Goal: Information Seeking & Learning: Check status

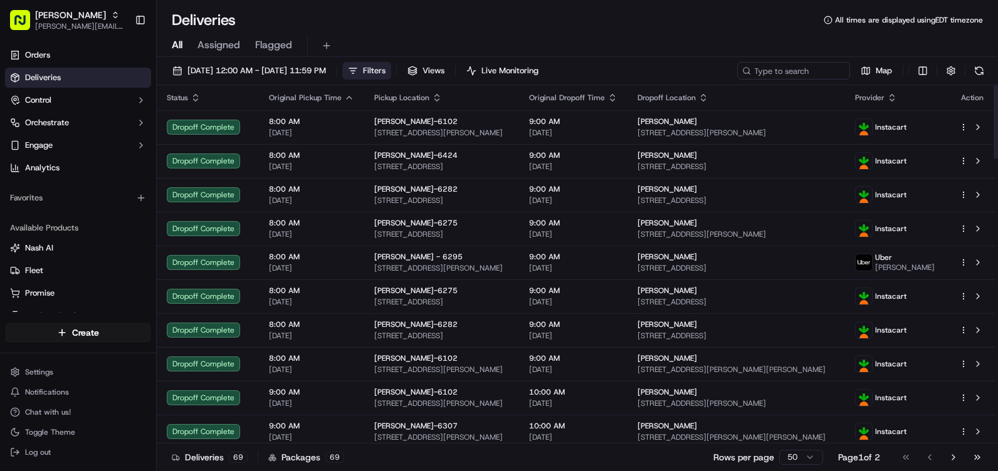
click at [391, 63] on button "Filters" at bounding box center [366, 71] width 49 height 18
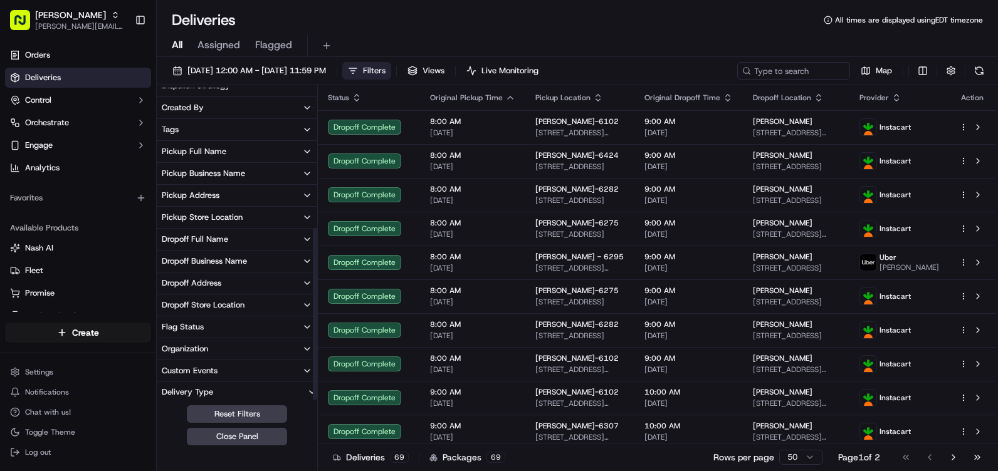
scroll to position [256, 0]
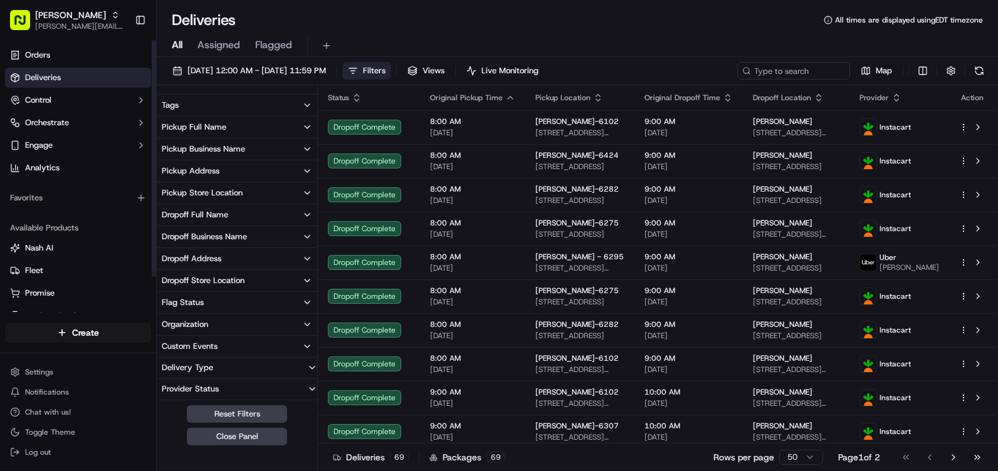
click at [250, 191] on button "Pickup Store Location" at bounding box center [237, 192] width 160 height 21
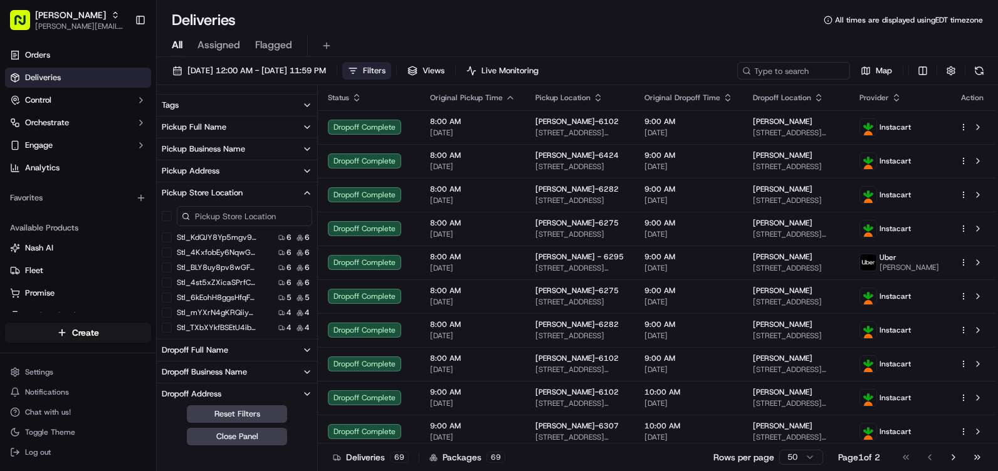
click at [227, 213] on input at bounding box center [244, 216] width 135 height 20
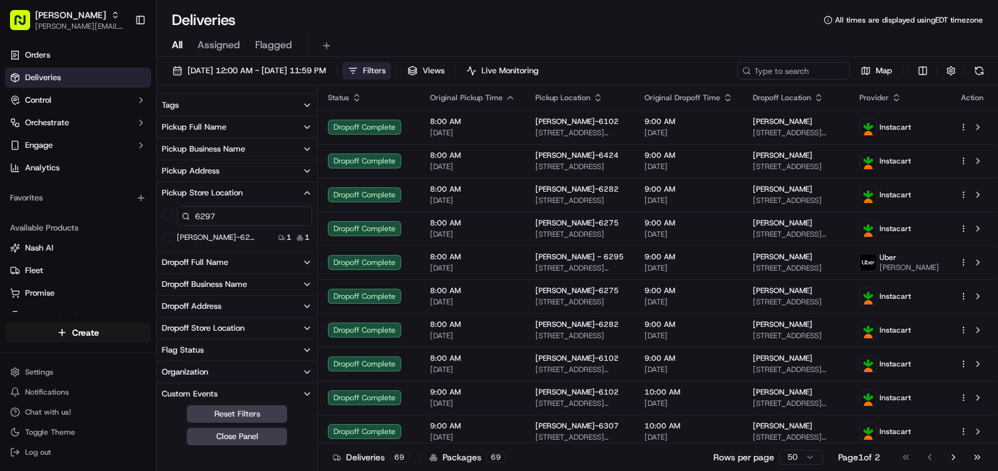
type input "6297"
click at [213, 238] on label "[PERSON_NAME]-6297" at bounding box center [217, 238] width 80 height 10
click at [172, 238] on button "[PERSON_NAME]-6297" at bounding box center [167, 238] width 10 height 10
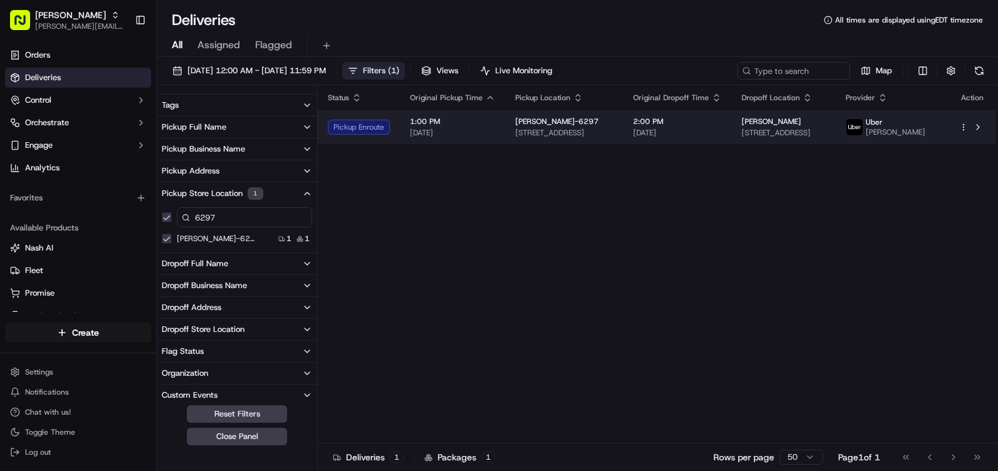
click at [354, 133] on div "Pickup Enroute" at bounding box center [359, 127] width 62 height 15
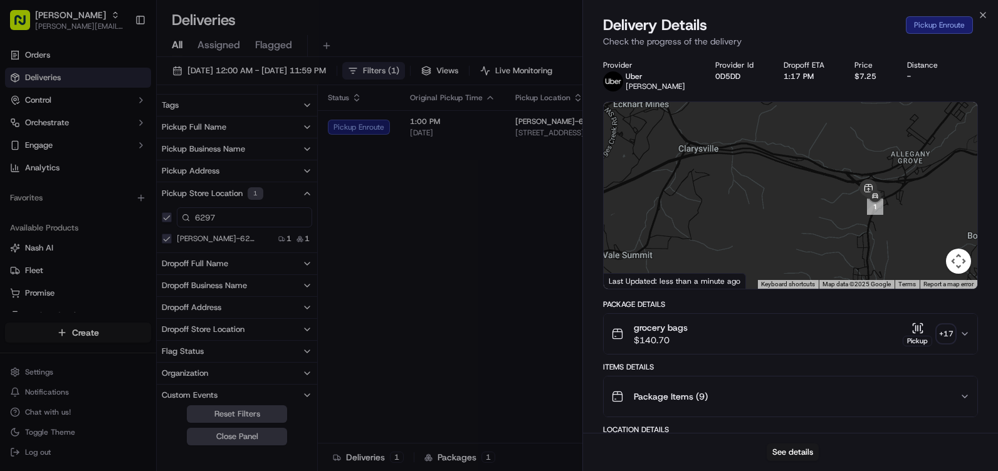
click at [749, 196] on div at bounding box center [791, 195] width 374 height 187
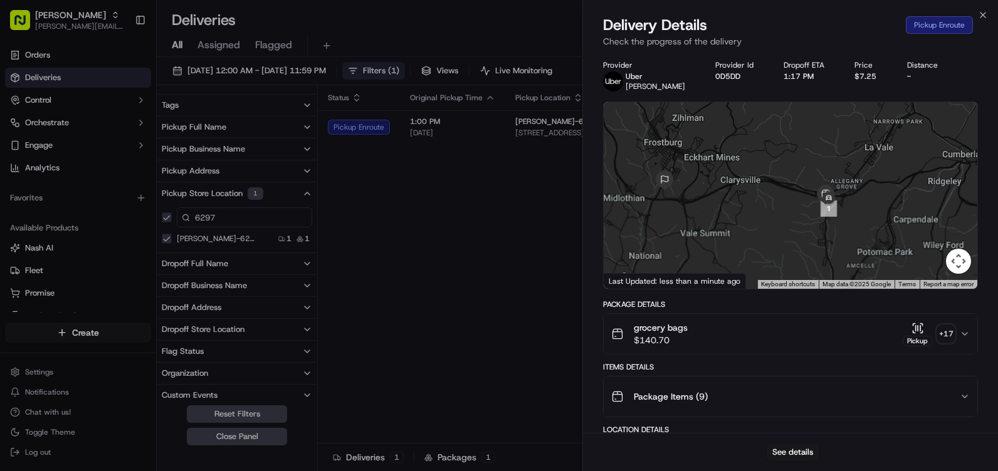
drag, startPoint x: 815, startPoint y: 214, endPoint x: 776, endPoint y: 217, distance: 39.0
click at [776, 217] on div at bounding box center [791, 195] width 374 height 187
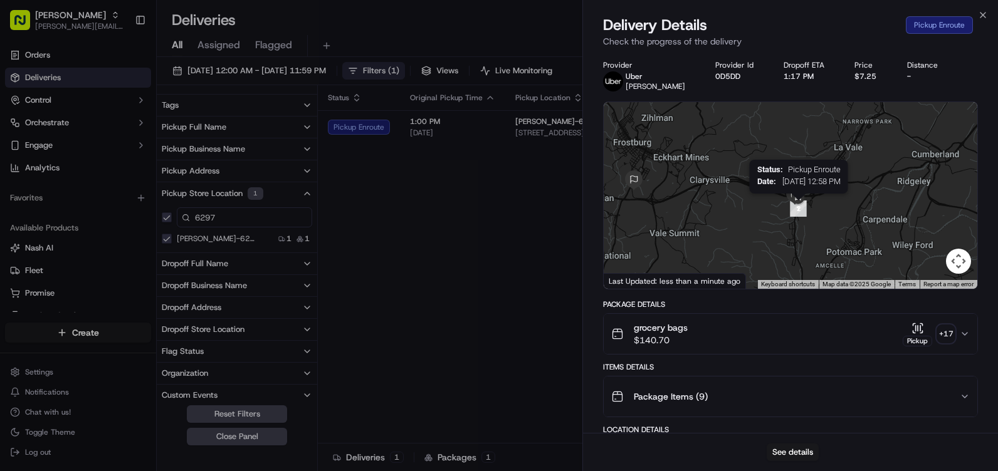
click at [797, 211] on img "2" at bounding box center [798, 209] width 16 height 16
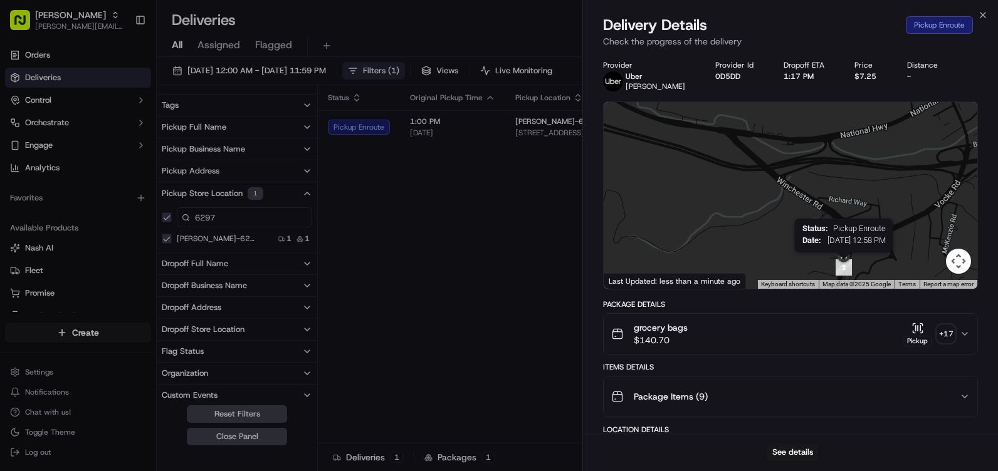
click at [844, 271] on img "2" at bounding box center [843, 267] width 16 height 16
click at [844, 274] on img "2" at bounding box center [843, 267] width 16 height 16
click at [980, 14] on icon "button" at bounding box center [983, 15] width 10 height 10
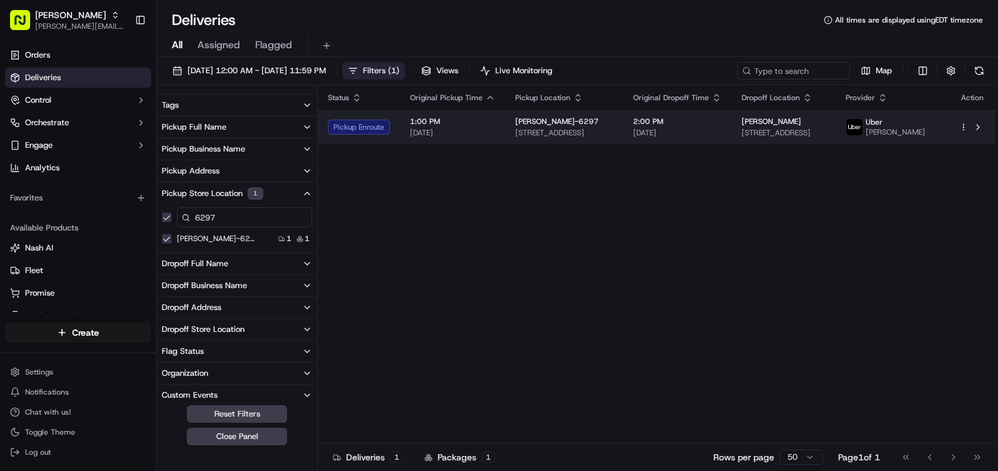
click at [362, 132] on div "Pickup Enroute" at bounding box center [359, 127] width 62 height 15
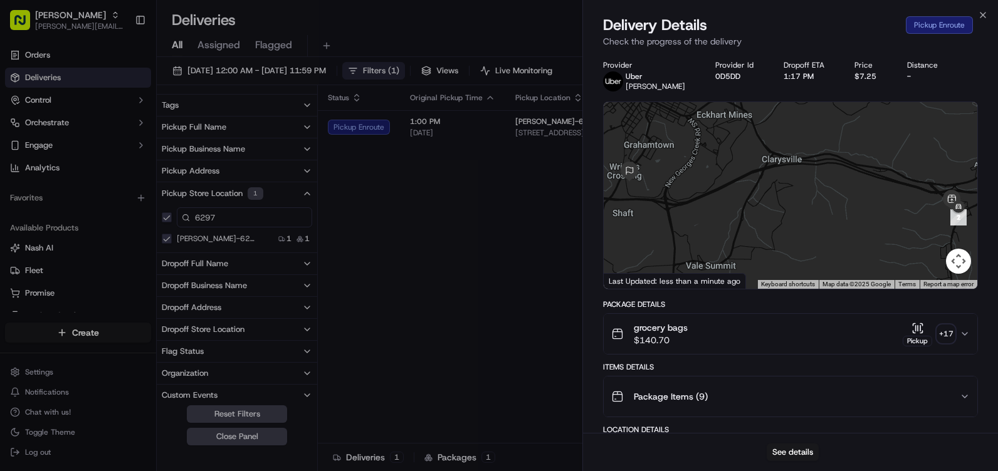
drag, startPoint x: 900, startPoint y: 237, endPoint x: 824, endPoint y: 223, distance: 77.1
click at [824, 223] on div at bounding box center [791, 195] width 374 height 187
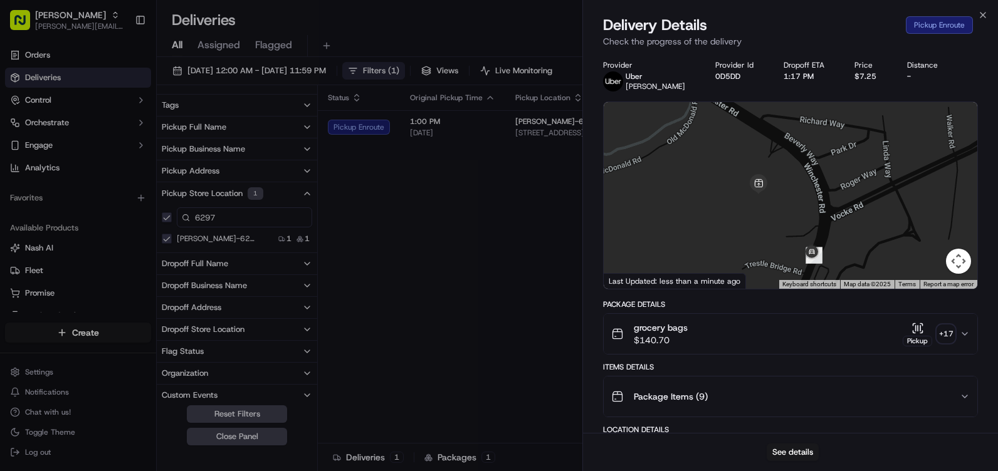
drag, startPoint x: 857, startPoint y: 229, endPoint x: 870, endPoint y: 222, distance: 15.4
click at [870, 222] on div at bounding box center [791, 195] width 374 height 187
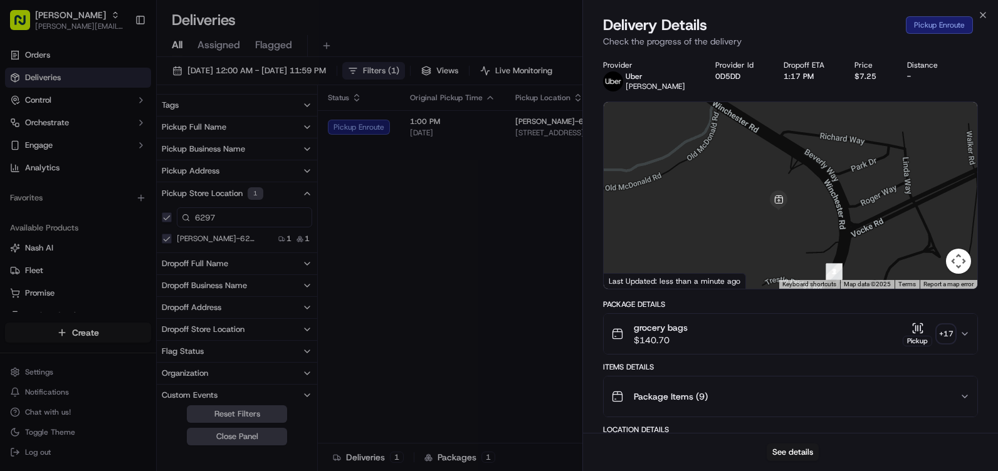
drag, startPoint x: 870, startPoint y: 222, endPoint x: 882, endPoint y: 246, distance: 25.8
click at [882, 246] on div at bounding box center [791, 195] width 374 height 187
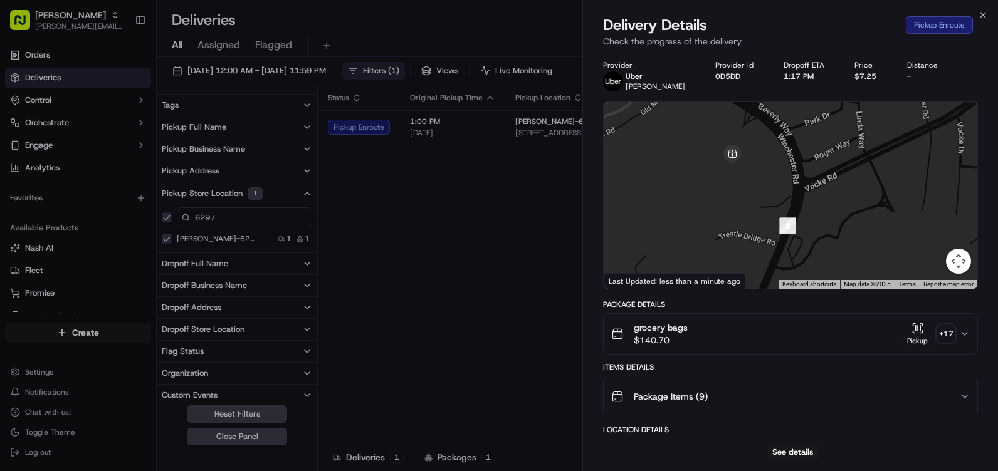
drag, startPoint x: 882, startPoint y: 246, endPoint x: 837, endPoint y: 200, distance: 64.3
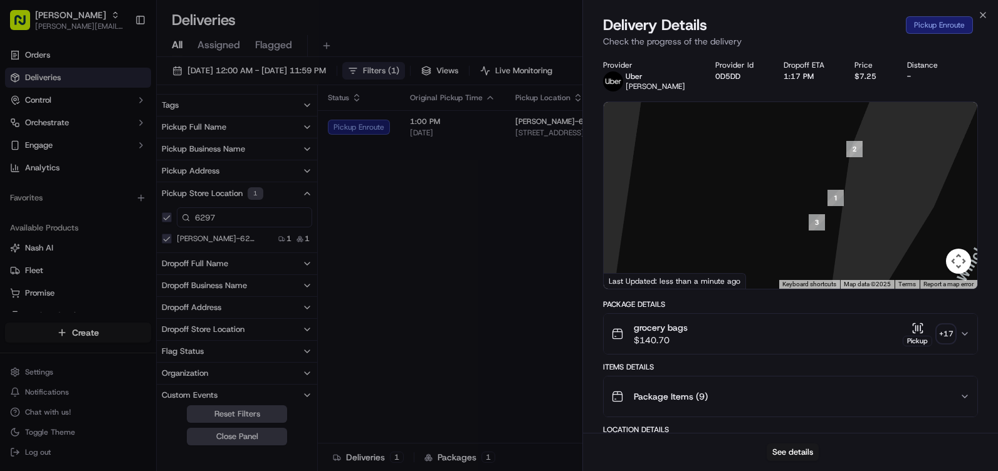
drag, startPoint x: 870, startPoint y: 183, endPoint x: 788, endPoint y: 164, distance: 83.6
click at [788, 164] on div at bounding box center [791, 195] width 374 height 187
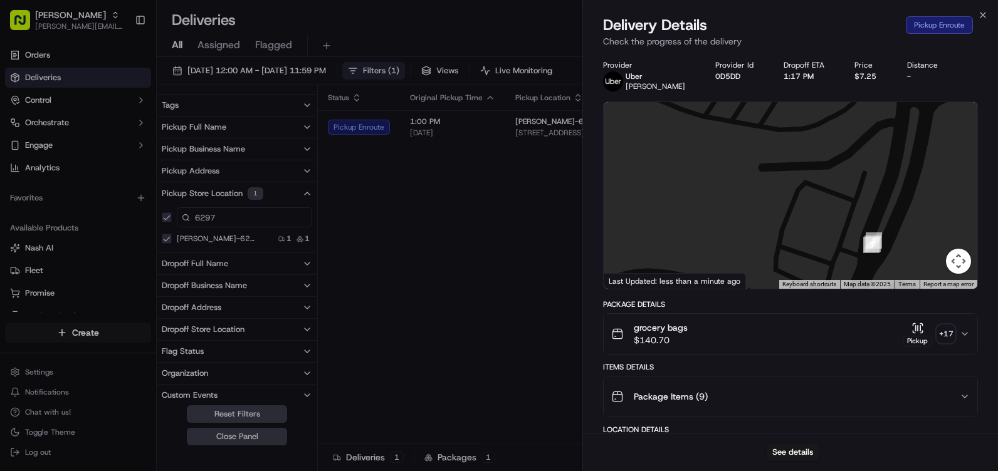
drag, startPoint x: 868, startPoint y: 247, endPoint x: 831, endPoint y: 196, distance: 62.8
click at [831, 196] on div at bounding box center [791, 195] width 374 height 187
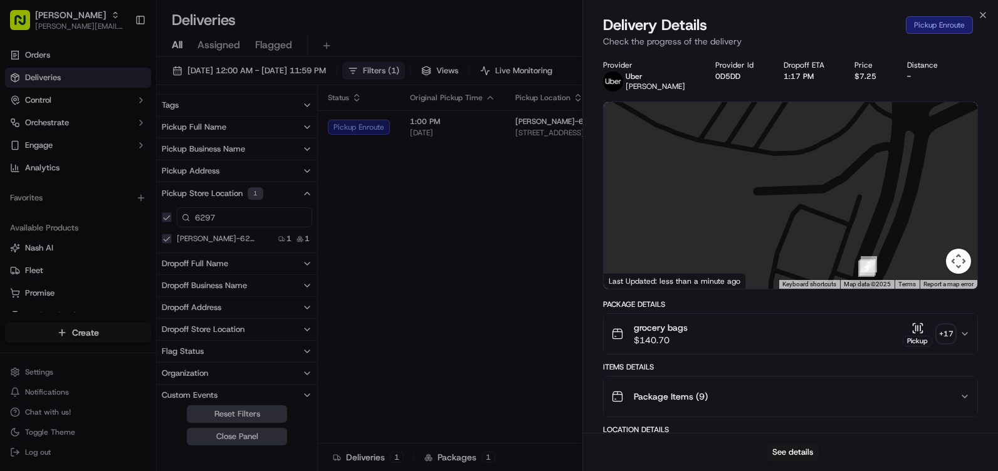
drag, startPoint x: 831, startPoint y: 196, endPoint x: 850, endPoint y: 271, distance: 76.9
click at [849, 273] on div at bounding box center [791, 195] width 374 height 187
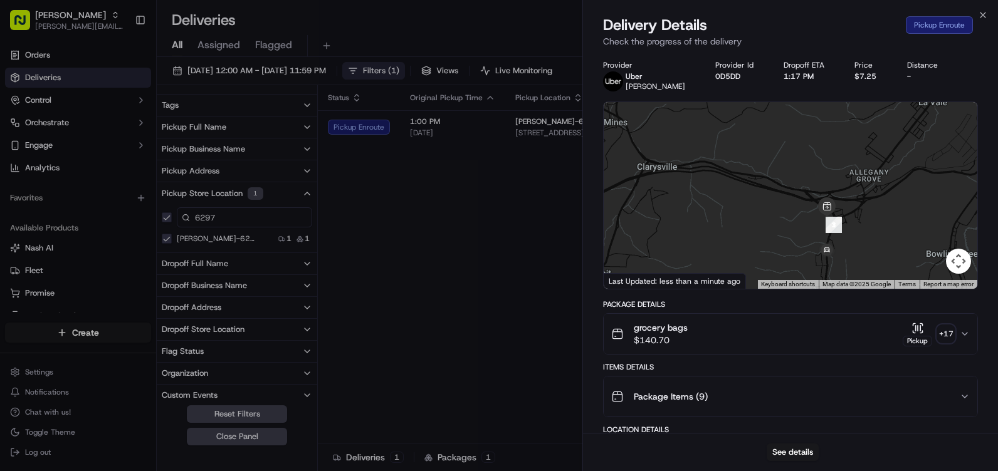
drag, startPoint x: 852, startPoint y: 227, endPoint x: 847, endPoint y: 222, distance: 8.0
click at [849, 217] on div at bounding box center [791, 195] width 374 height 187
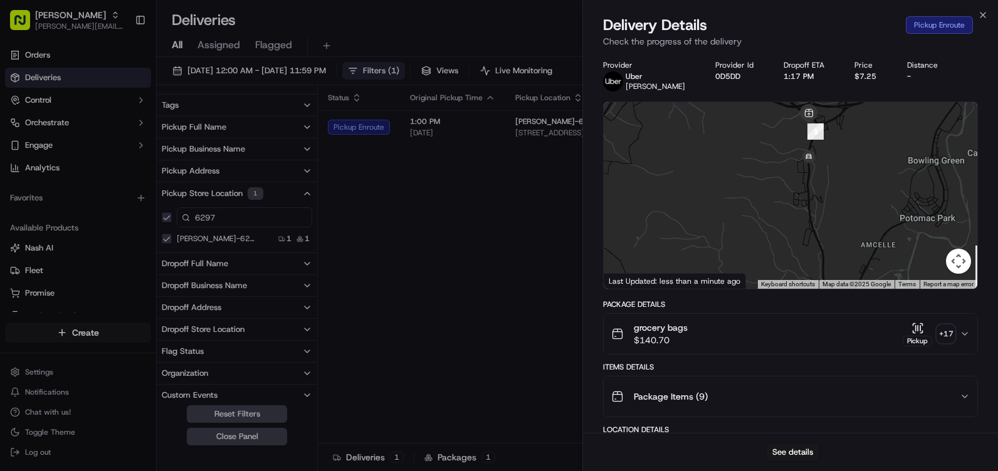
drag, startPoint x: 839, startPoint y: 195, endPoint x: 832, endPoint y: 146, distance: 49.3
click at [832, 146] on div at bounding box center [791, 195] width 374 height 187
drag, startPoint x: 838, startPoint y: 196, endPoint x: 823, endPoint y: 154, distance: 43.8
click at [823, 157] on div at bounding box center [791, 195] width 374 height 187
drag, startPoint x: 823, startPoint y: 152, endPoint x: 837, endPoint y: 240, distance: 88.8
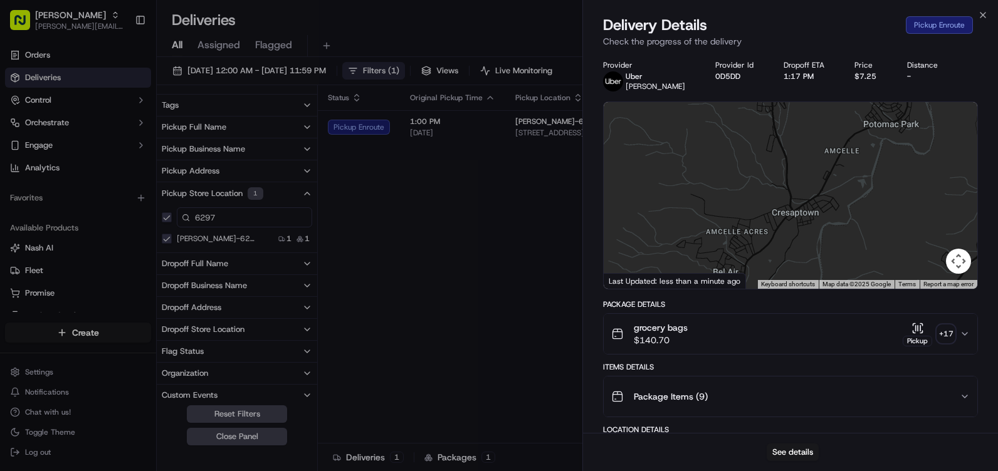
click at [837, 238] on div at bounding box center [791, 195] width 374 height 187
drag, startPoint x: 835, startPoint y: 230, endPoint x: 831, endPoint y: 191, distance: 39.7
click at [831, 191] on div at bounding box center [791, 195] width 374 height 187
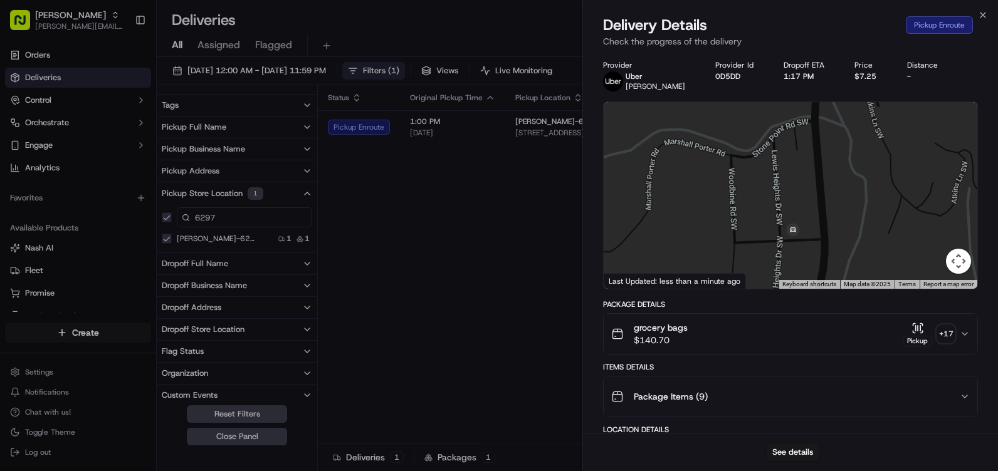
drag, startPoint x: 801, startPoint y: 177, endPoint x: 772, endPoint y: 223, distance: 54.6
click at [772, 223] on div at bounding box center [791, 195] width 374 height 187
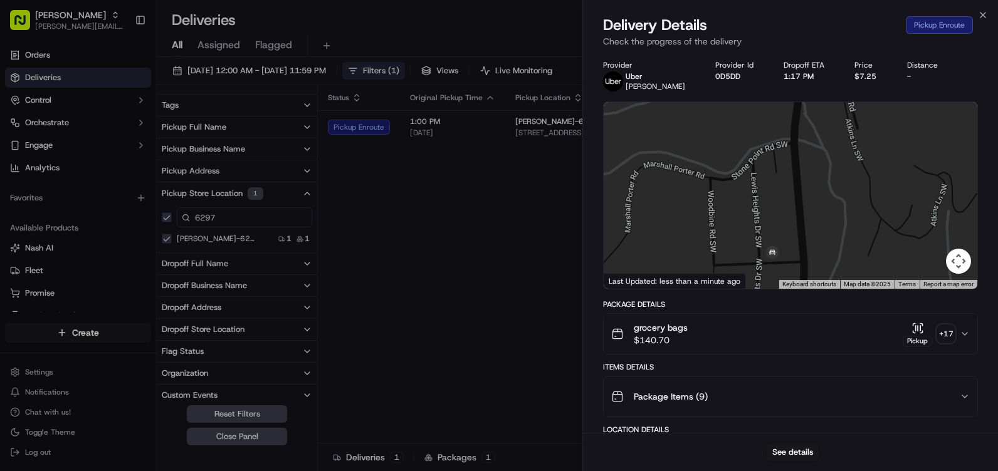
drag, startPoint x: 773, startPoint y: 202, endPoint x: 780, endPoint y: 192, distance: 12.2
click at [780, 192] on div at bounding box center [791, 195] width 374 height 187
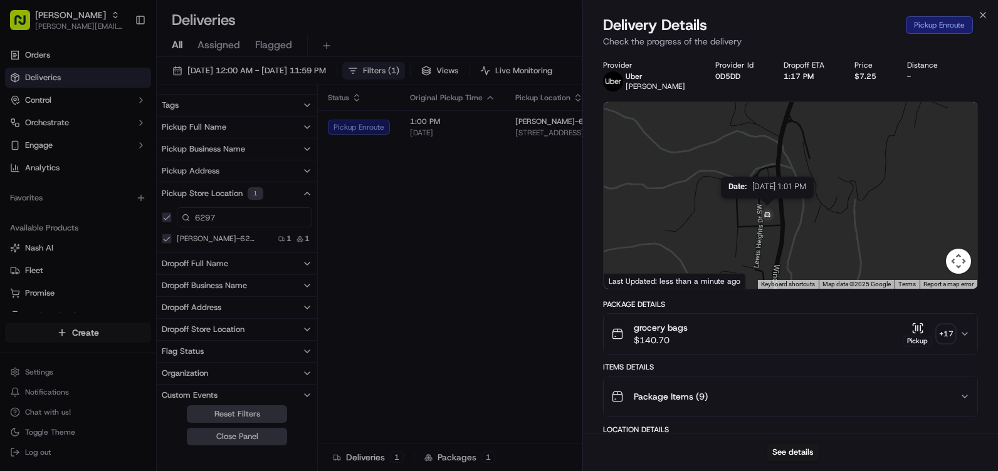
click at [768, 214] on img at bounding box center [767, 216] width 20 height 20
drag, startPoint x: 817, startPoint y: 195, endPoint x: 823, endPoint y: 202, distance: 9.3
click at [823, 202] on div at bounding box center [791, 195] width 374 height 187
drag, startPoint x: 795, startPoint y: 179, endPoint x: 714, endPoint y: 261, distance: 115.7
click at [714, 261] on div at bounding box center [791, 195] width 374 height 187
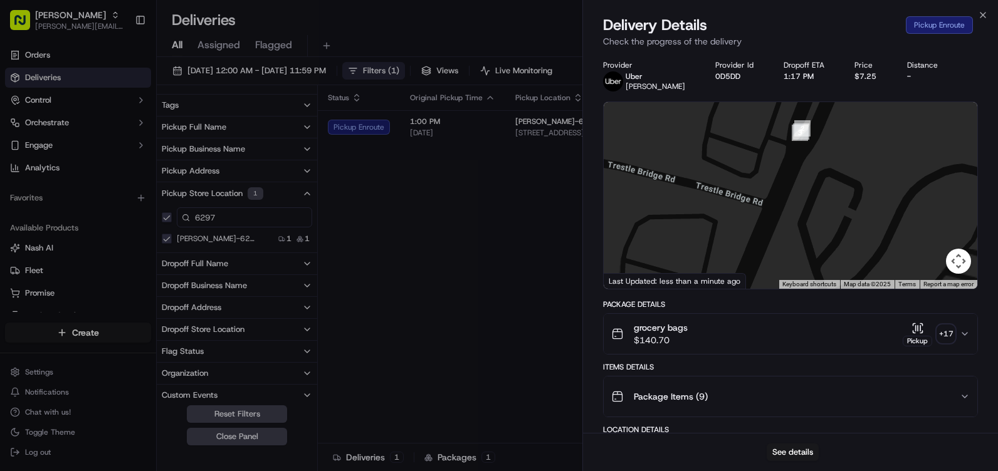
drag, startPoint x: 753, startPoint y: 219, endPoint x: 723, endPoint y: 296, distance: 82.4
click at [723, 295] on div "Provider [PERSON_NAME] Provider Id 0D5DD Dropoff ETA 1:17 PM Price $7.25 Distan…" at bounding box center [790, 475] width 375 height 830
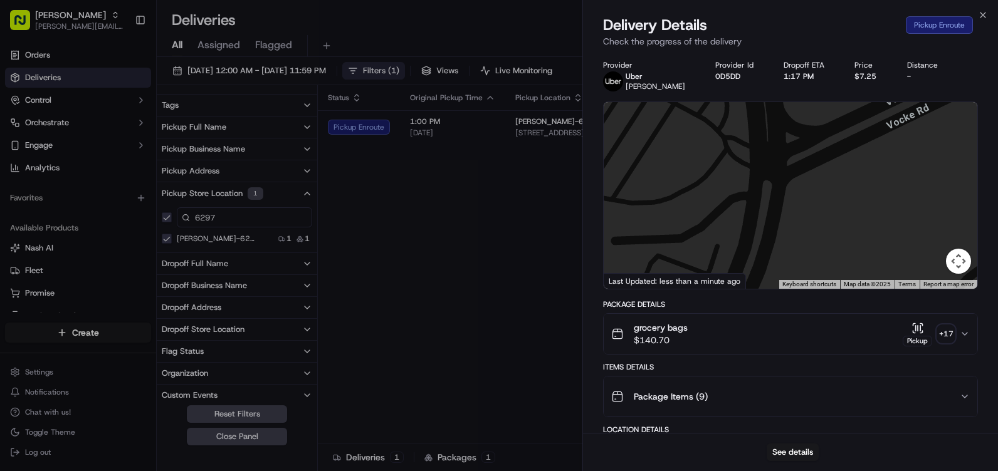
drag, startPoint x: 731, startPoint y: 169, endPoint x: 872, endPoint y: 258, distance: 167.1
click at [872, 258] on div at bounding box center [791, 195] width 374 height 187
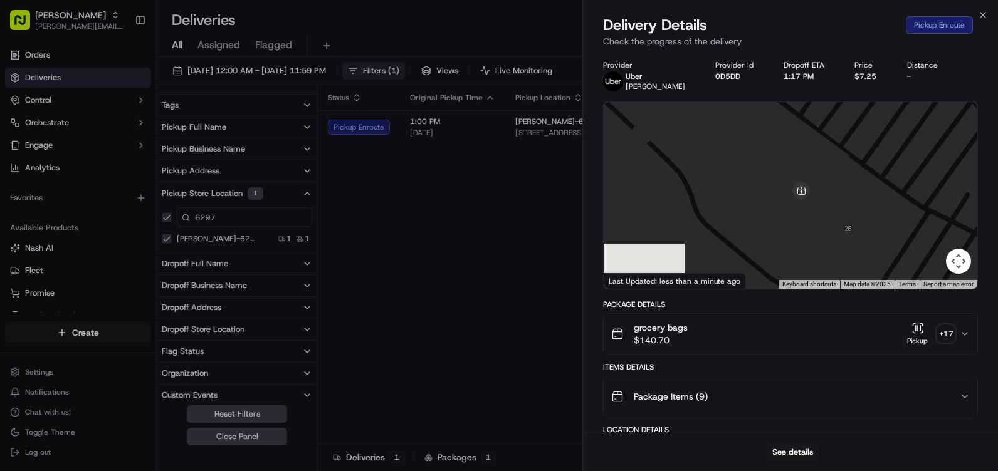
drag, startPoint x: 781, startPoint y: 161, endPoint x: 760, endPoint y: 140, distance: 29.2
click at [768, 152] on div at bounding box center [791, 195] width 374 height 187
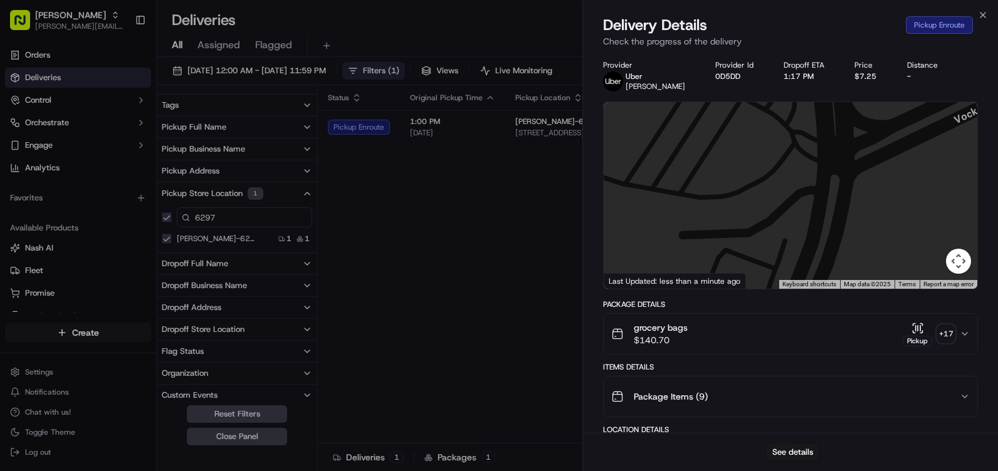
drag, startPoint x: 838, startPoint y: 195, endPoint x: 740, endPoint y: 133, distance: 115.5
click at [737, 151] on div at bounding box center [791, 195] width 374 height 187
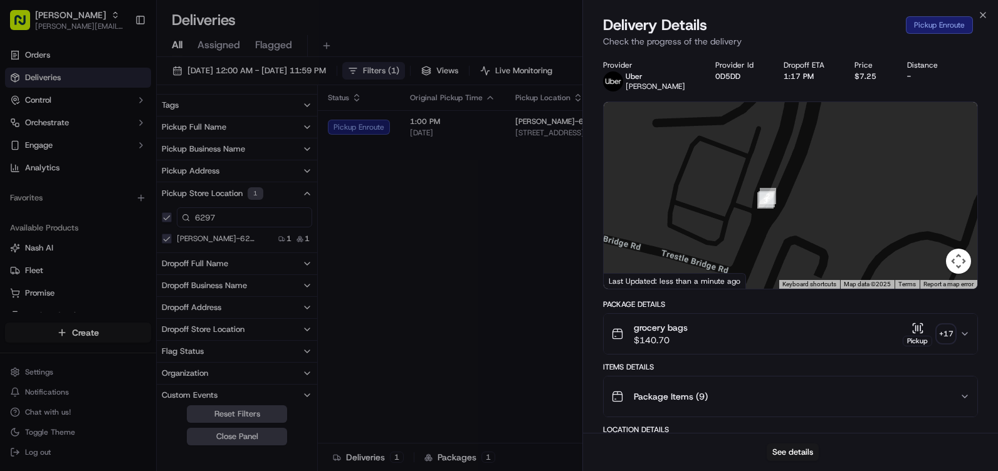
drag, startPoint x: 815, startPoint y: 165, endPoint x: 814, endPoint y: 158, distance: 6.9
click at [814, 158] on div at bounding box center [791, 195] width 374 height 187
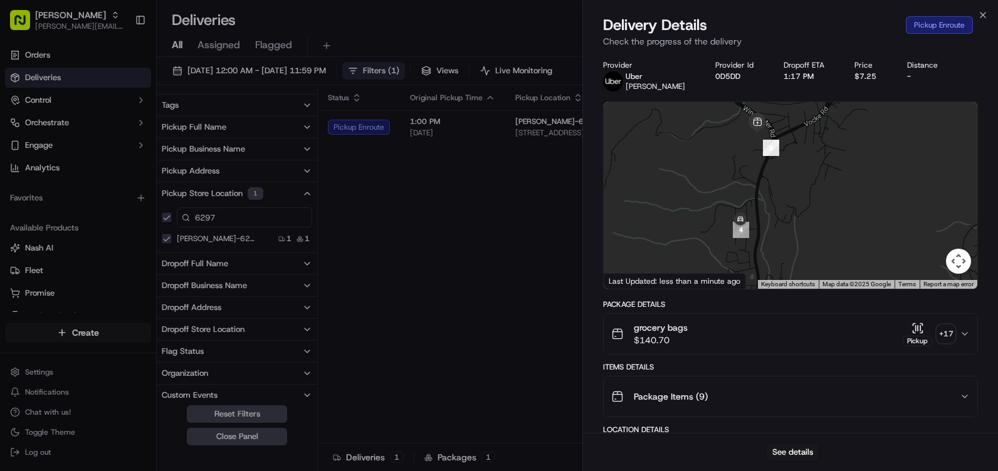
drag, startPoint x: 755, startPoint y: 207, endPoint x: 764, endPoint y: 166, distance: 42.4
click at [764, 166] on div at bounding box center [791, 195] width 374 height 187
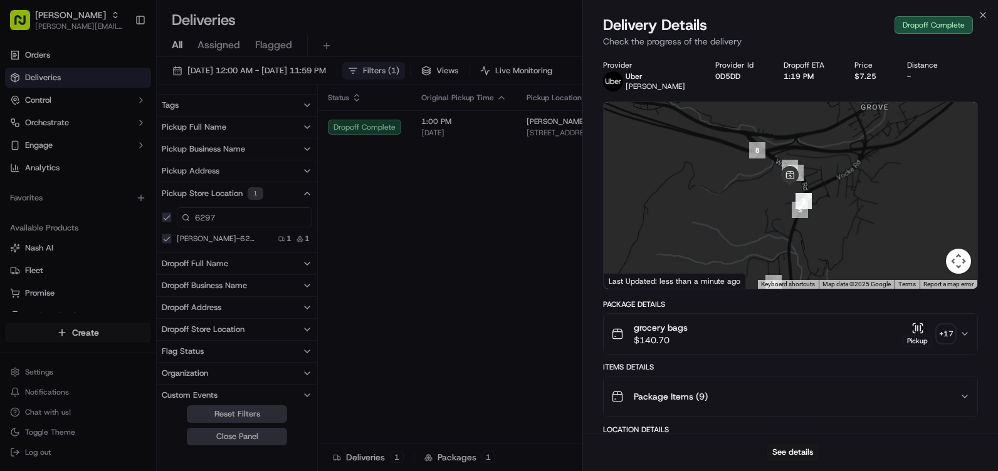
drag, startPoint x: 737, startPoint y: 183, endPoint x: 770, endPoint y: 265, distance: 88.6
click at [770, 265] on div at bounding box center [791, 195] width 374 height 187
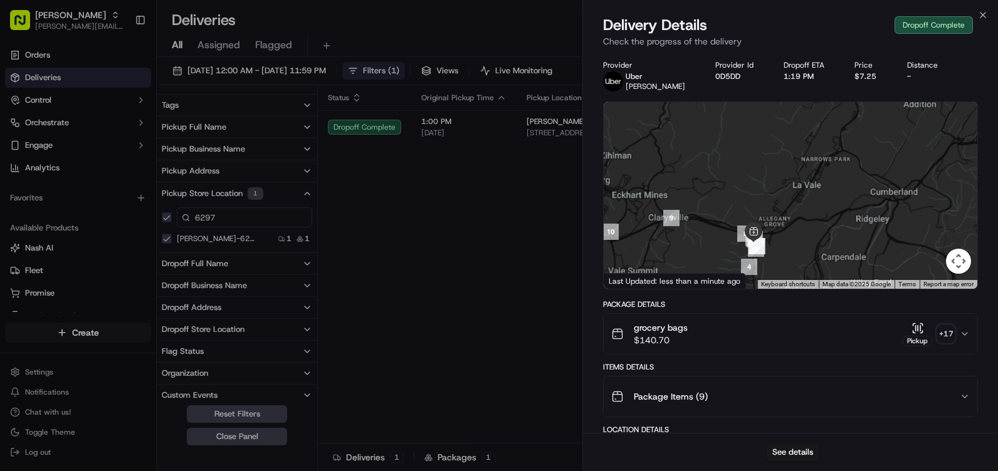
drag, startPoint x: 736, startPoint y: 241, endPoint x: 825, endPoint y: 236, distance: 89.8
click at [820, 239] on div at bounding box center [791, 195] width 374 height 187
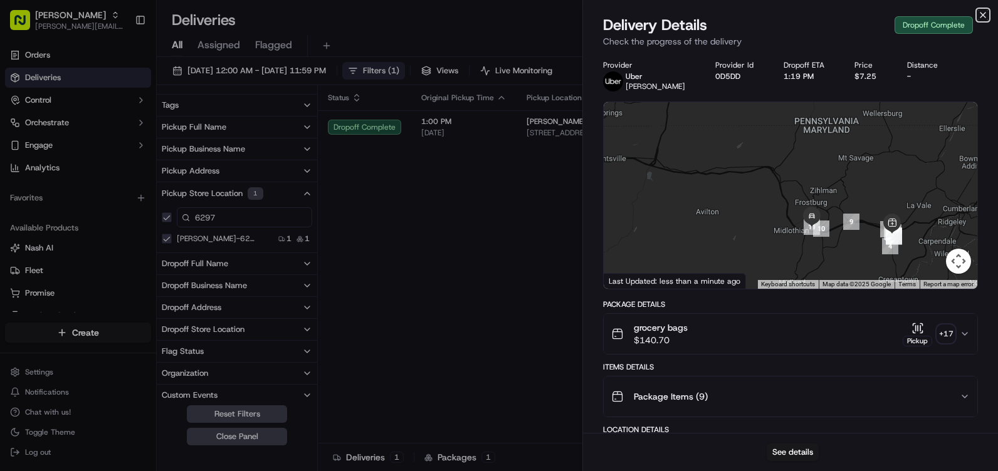
click at [980, 18] on icon "button" at bounding box center [983, 15] width 10 height 10
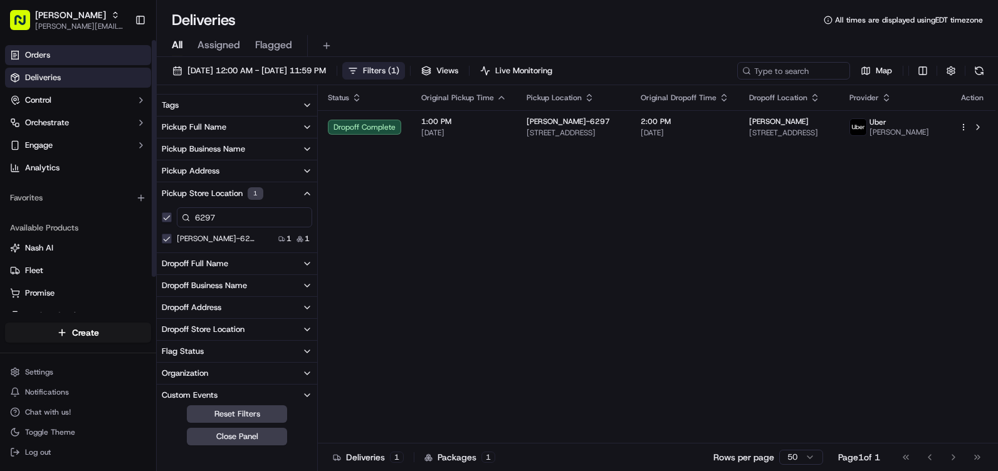
click at [70, 58] on link "Orders" at bounding box center [78, 55] width 146 height 20
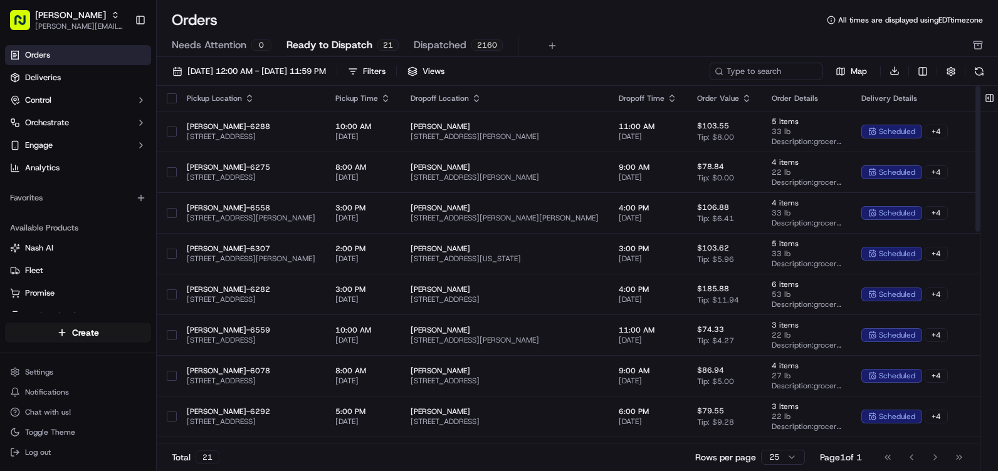
click at [439, 39] on span "Dispatched" at bounding box center [440, 45] width 53 height 15
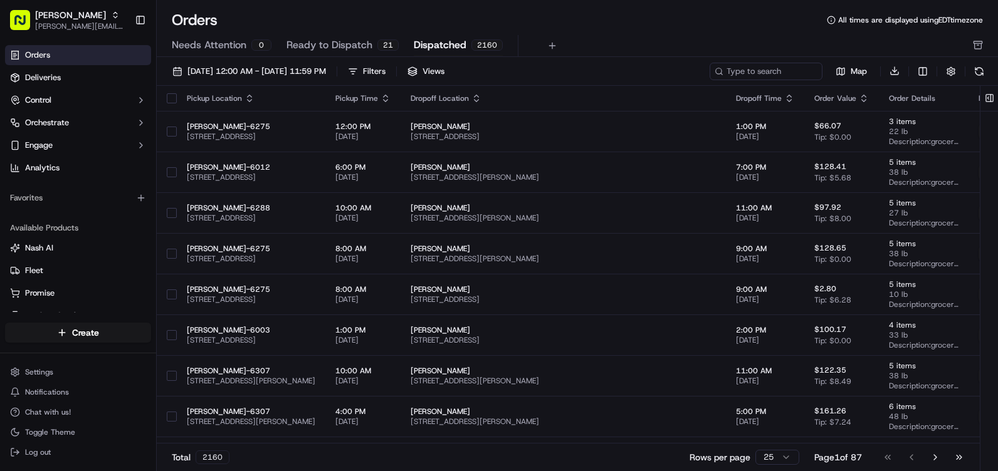
click at [231, 49] on span "Needs Attention" at bounding box center [209, 45] width 75 height 15
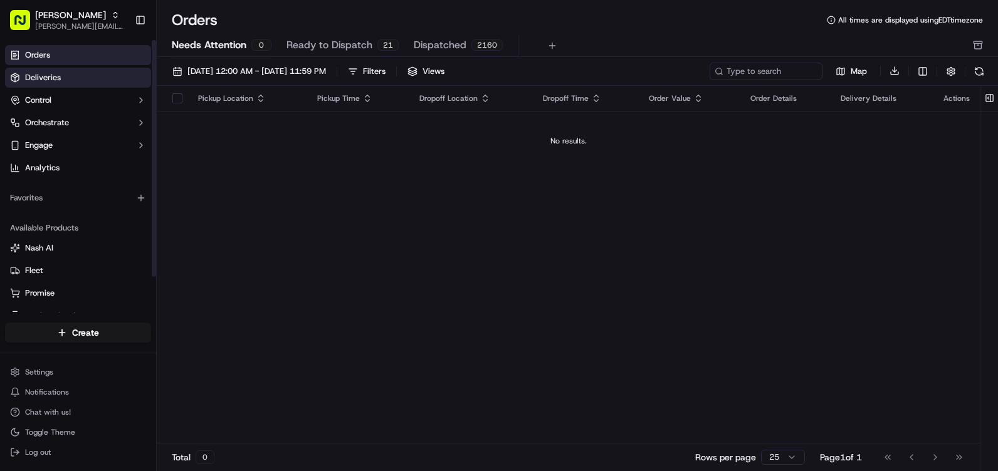
click at [76, 81] on link "Deliveries" at bounding box center [78, 78] width 146 height 20
